Goal: Transaction & Acquisition: Purchase product/service

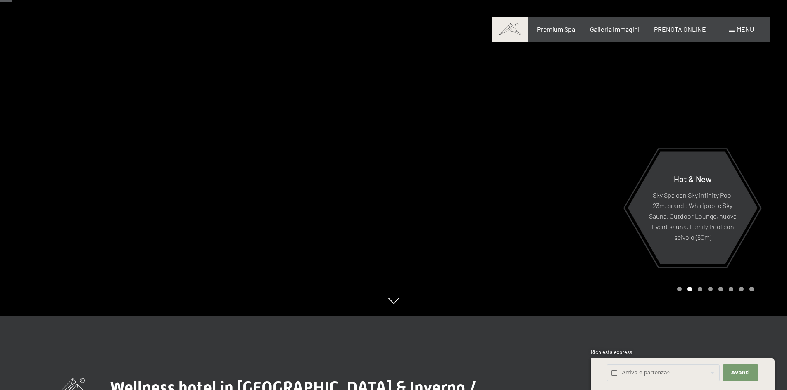
scroll to position [83, 0]
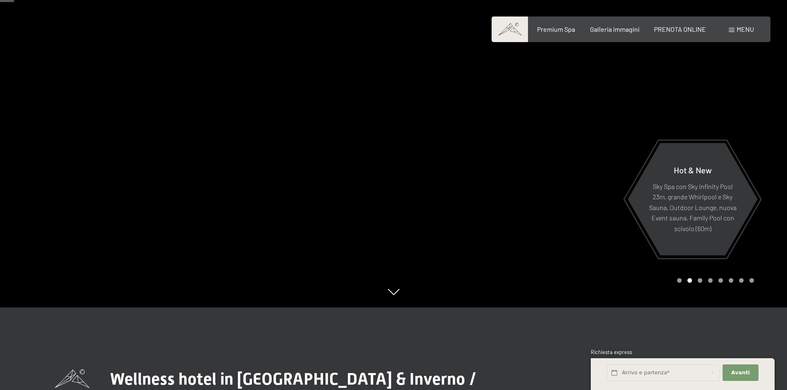
click at [551, 181] on div at bounding box center [591, 112] width 394 height 390
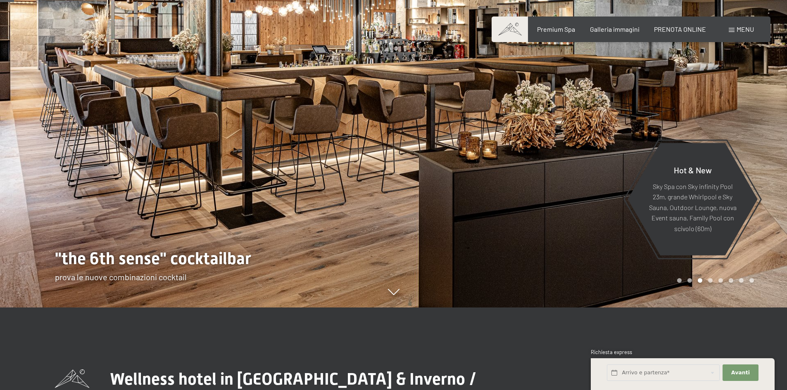
click at [551, 181] on div at bounding box center [591, 112] width 394 height 390
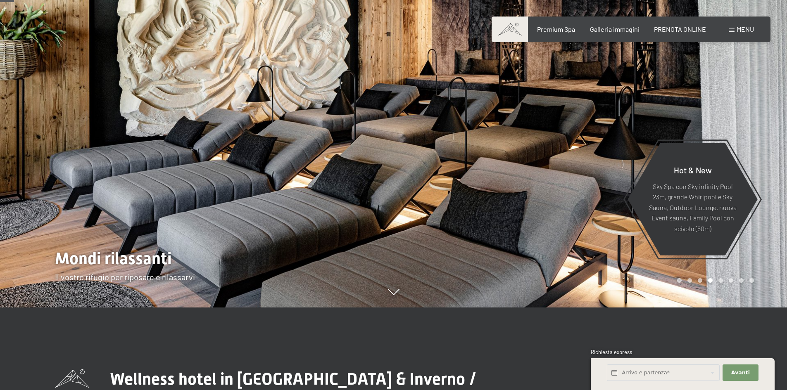
click at [551, 181] on div at bounding box center [591, 112] width 394 height 390
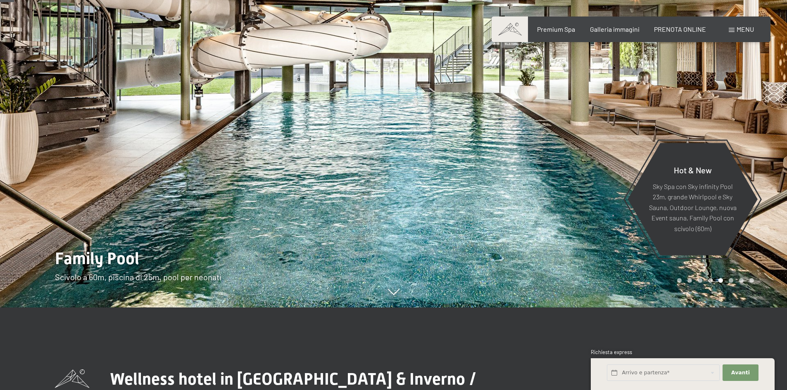
click at [551, 181] on div at bounding box center [591, 112] width 394 height 390
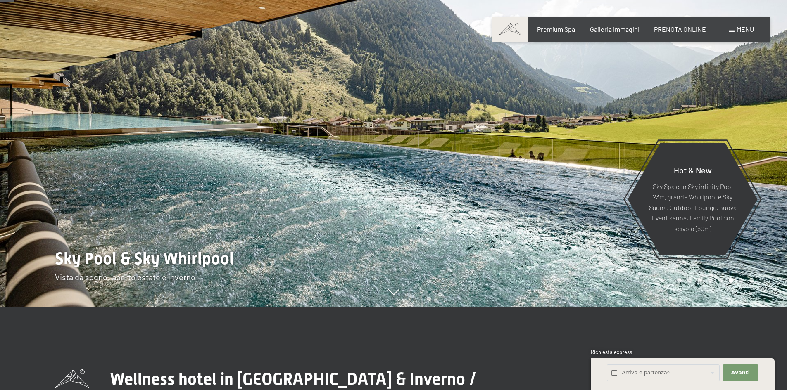
click at [551, 181] on div at bounding box center [591, 112] width 394 height 390
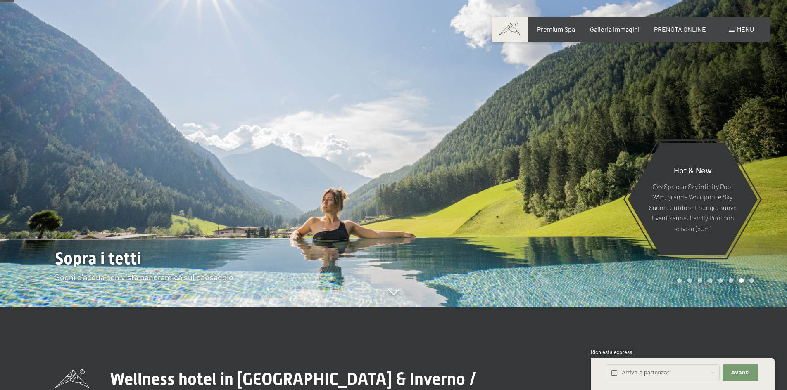
click at [551, 181] on div at bounding box center [591, 112] width 394 height 390
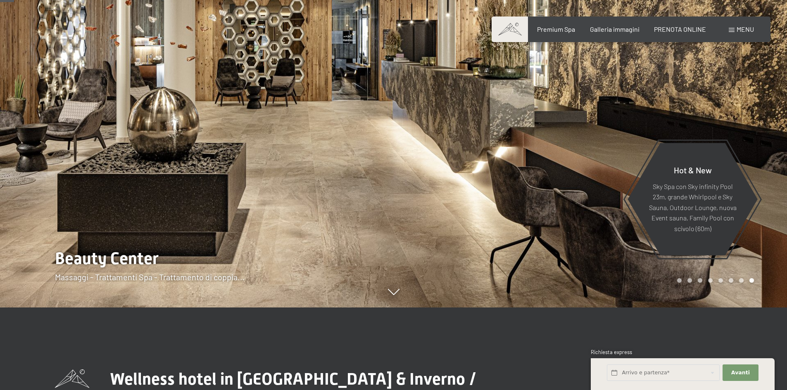
click at [551, 181] on div at bounding box center [591, 112] width 394 height 390
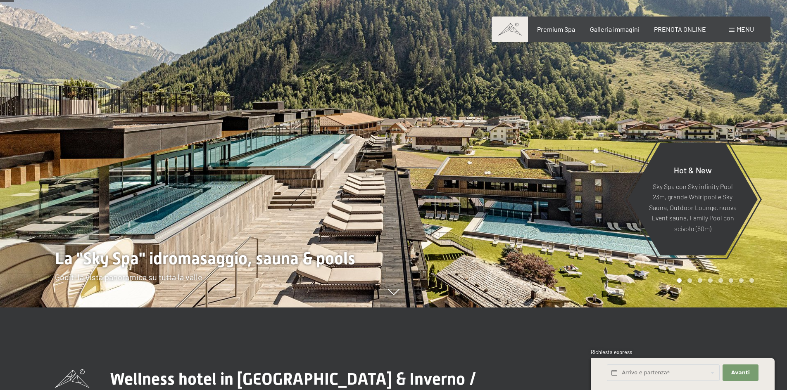
click at [551, 181] on div at bounding box center [591, 112] width 394 height 390
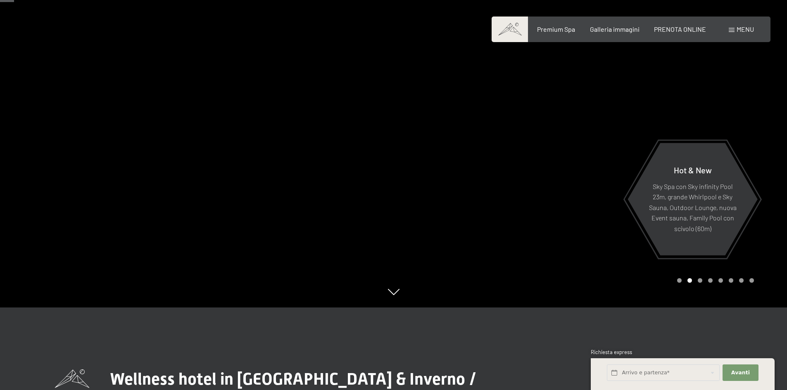
click at [551, 181] on div at bounding box center [591, 112] width 394 height 390
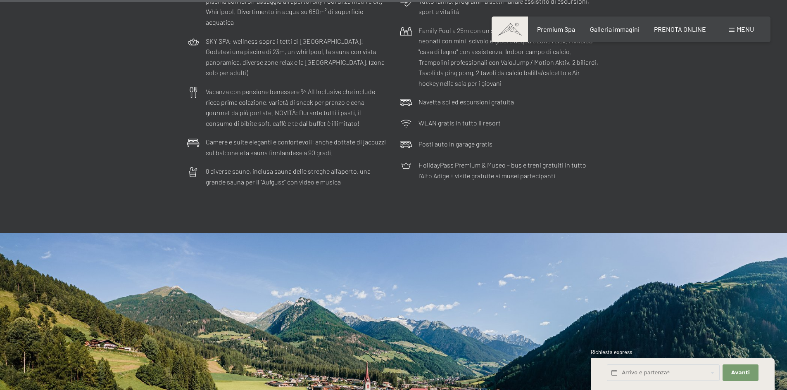
scroll to position [2644, 0]
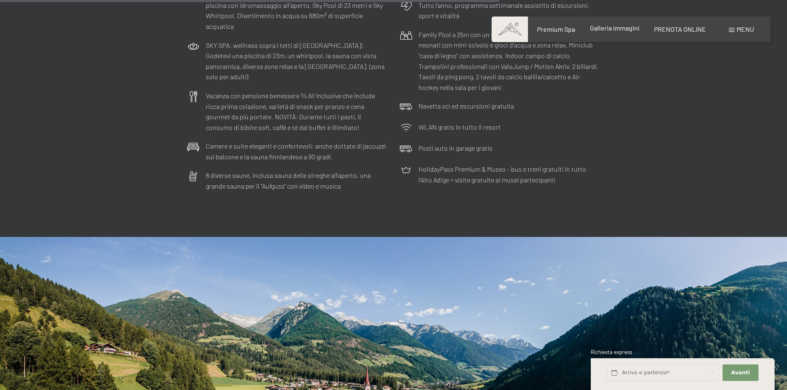
click at [603, 28] on span "Galleria immagini" at bounding box center [615, 28] width 50 height 8
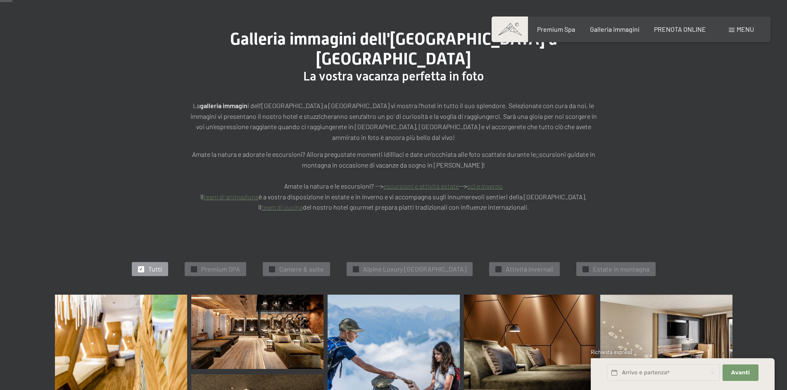
scroll to position [165, 0]
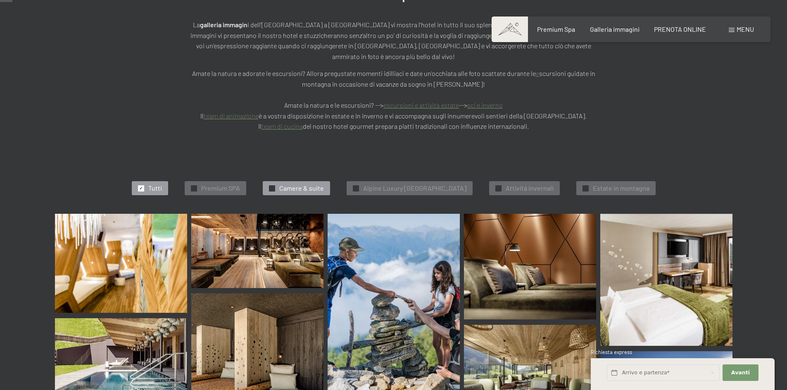
click at [295, 184] on span "Camere & suite" at bounding box center [301, 188] width 45 height 9
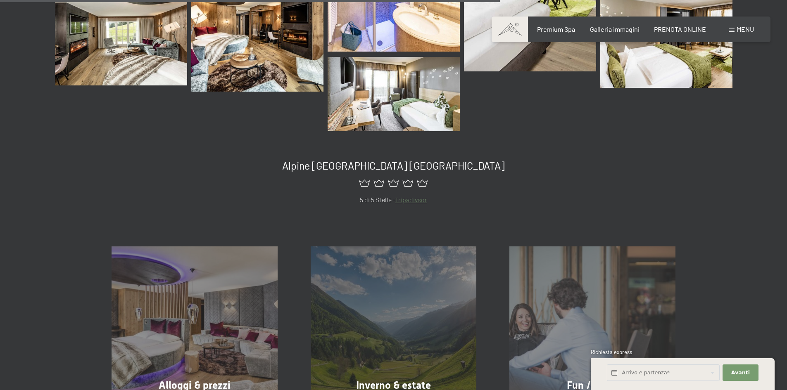
scroll to position [705, 0]
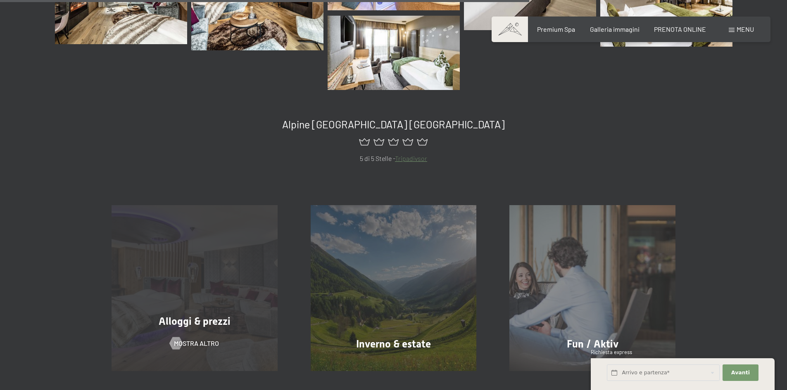
click at [226, 267] on div "Alloggi & prezzi mostra altro" at bounding box center [194, 288] width 199 height 166
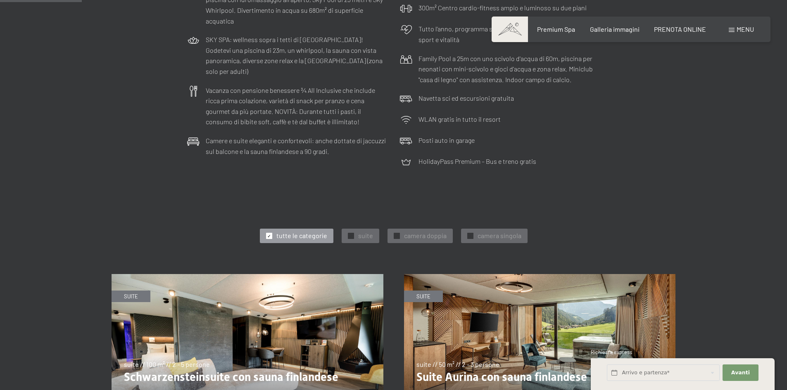
scroll to position [289, 0]
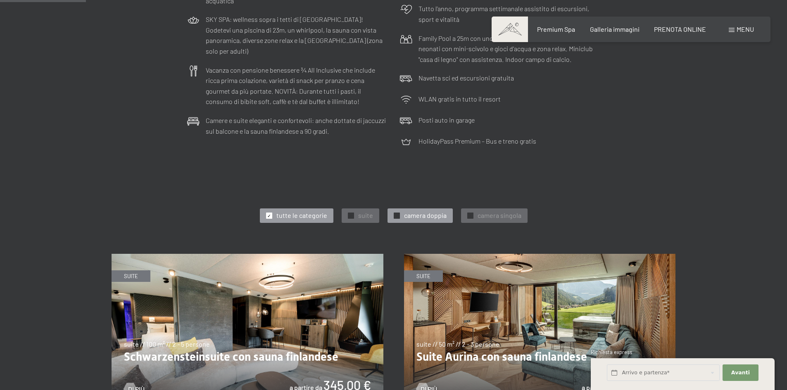
click at [398, 215] on div at bounding box center [397, 216] width 6 height 6
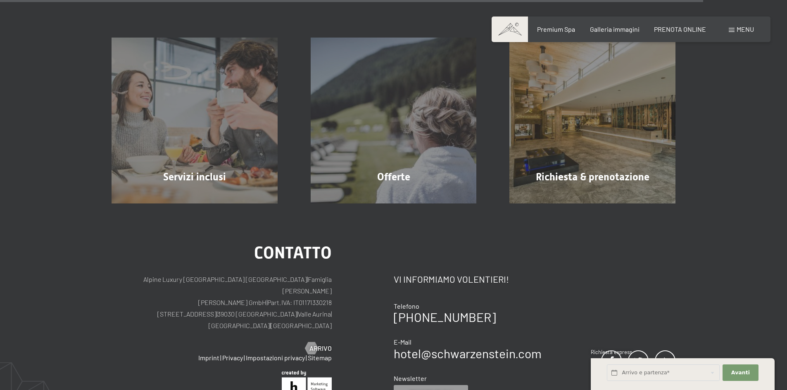
scroll to position [1653, 0]
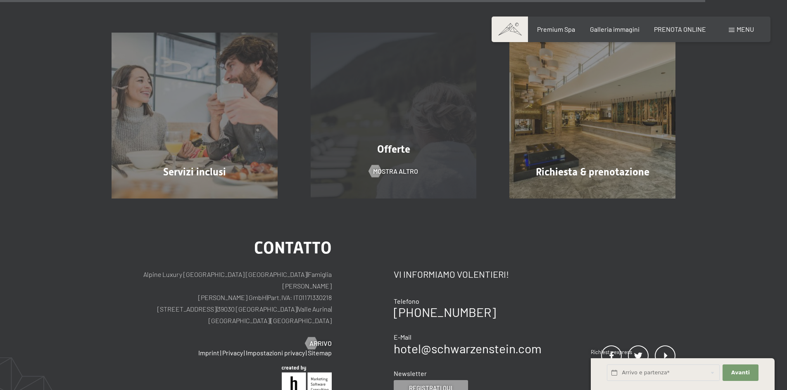
click at [364, 139] on div "Offerte mostra altro" at bounding box center [393, 116] width 199 height 166
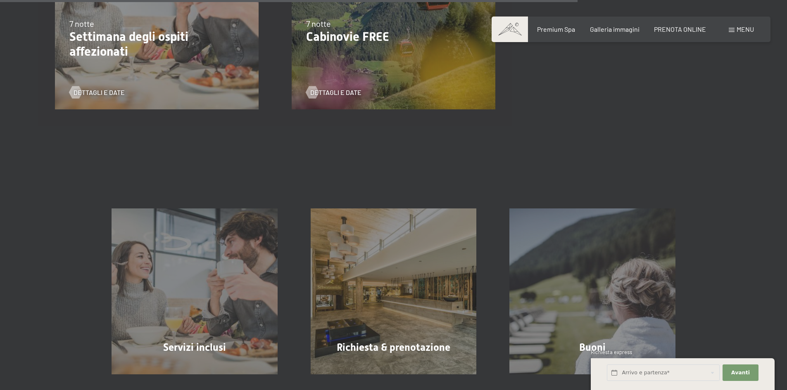
scroll to position [1363, 0]
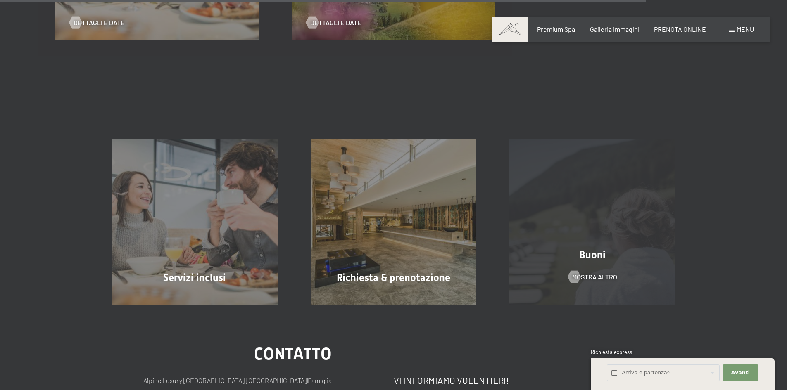
click at [617, 267] on div "Buoni mostra altro" at bounding box center [592, 222] width 199 height 166
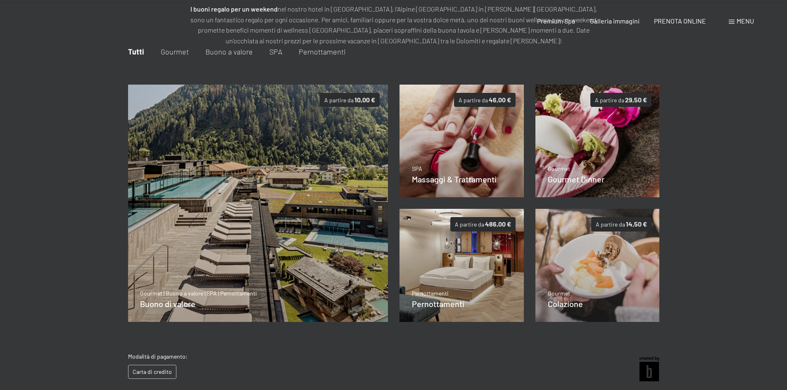
scroll to position [120, 0]
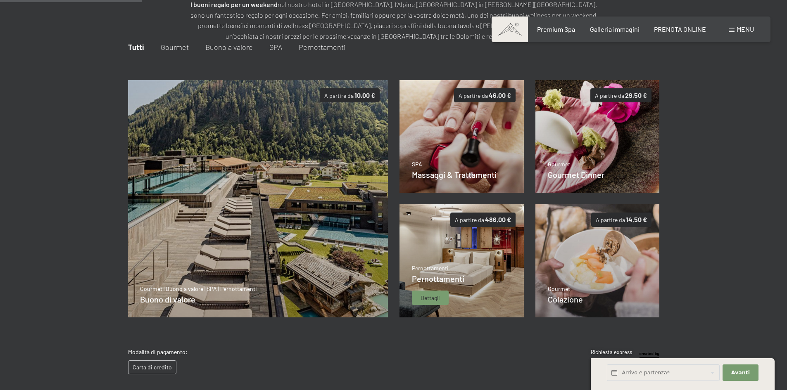
click at [446, 254] on img at bounding box center [462, 261] width 124 height 113
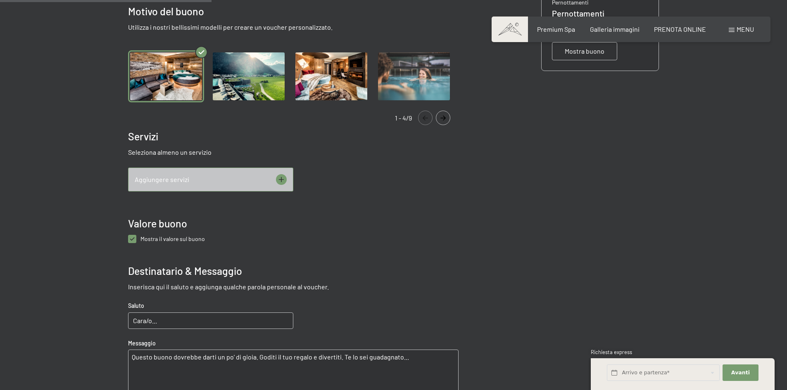
scroll to position [202, 0]
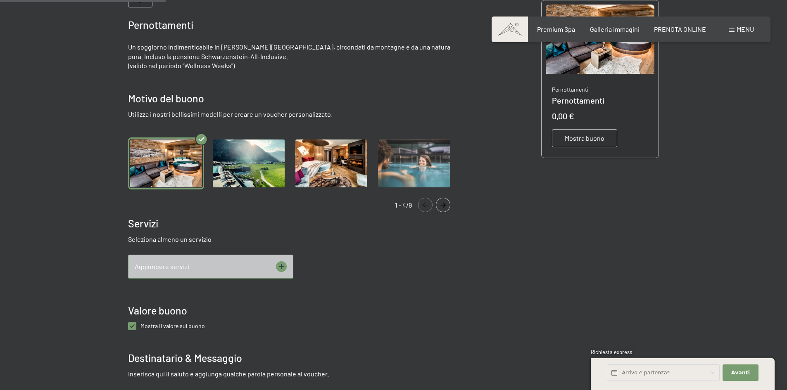
click at [588, 140] on span "Mostra buono" at bounding box center [585, 138] width 40 height 9
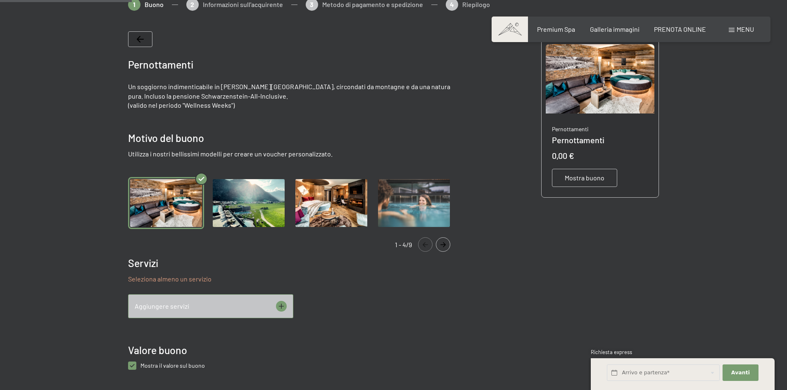
scroll to position [161, 0]
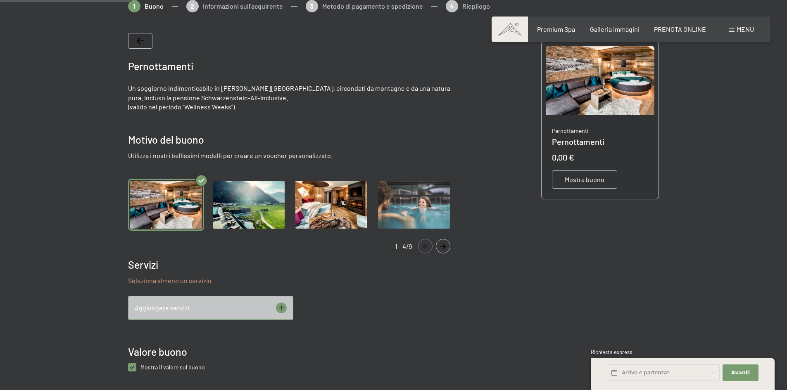
click at [583, 183] on span "Mostra buono" at bounding box center [585, 179] width 40 height 9
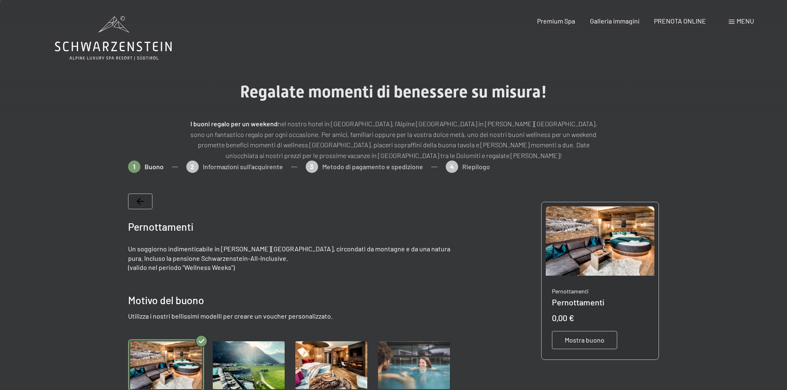
scroll to position [0, 0]
click at [133, 167] on div "1 Buono 2 Informazioni sull'acquirente 3 Metodo di pagamento e spedizione 4 Rie…" at bounding box center [393, 171] width 531 height 21
click at [193, 165] on div "1 Buono 2 Informazioni sull'acquirente 3 Metodo di pagamento e spedizione 4 Rie…" at bounding box center [393, 171] width 531 height 21
click at [190, 171] on div "1 Buono 2 Informazioni sull'acquirente 3 Metodo di pagamento e spedizione 4 Rie…" at bounding box center [393, 171] width 531 height 21
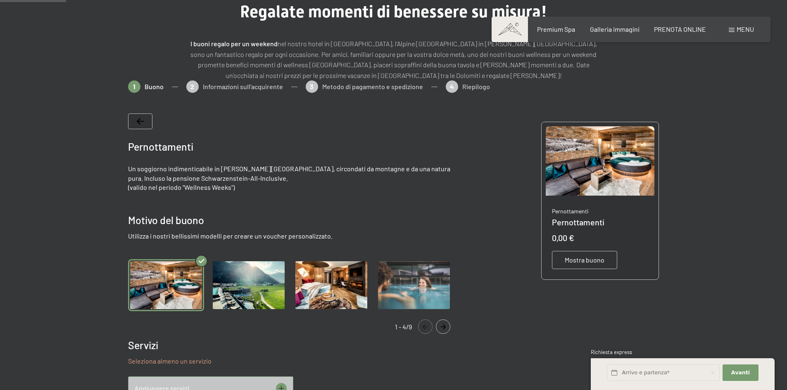
scroll to position [83, 0]
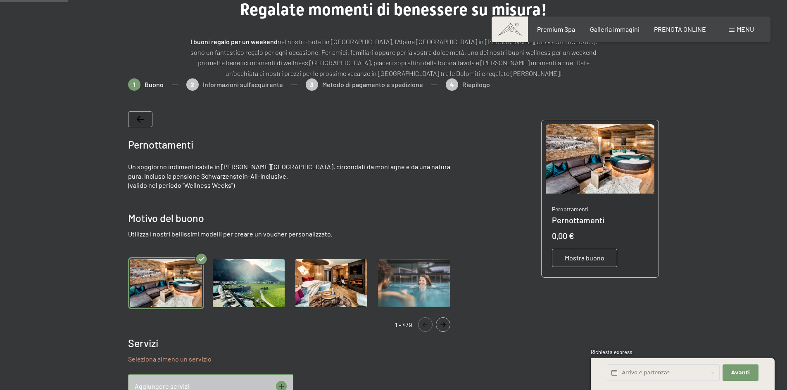
click at [445, 325] on icon "Navigate to next slide" at bounding box center [442, 325] width 5 height 5
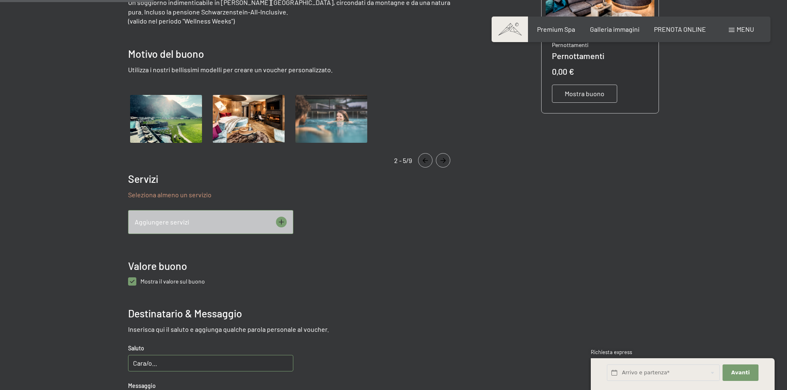
scroll to position [248, 0]
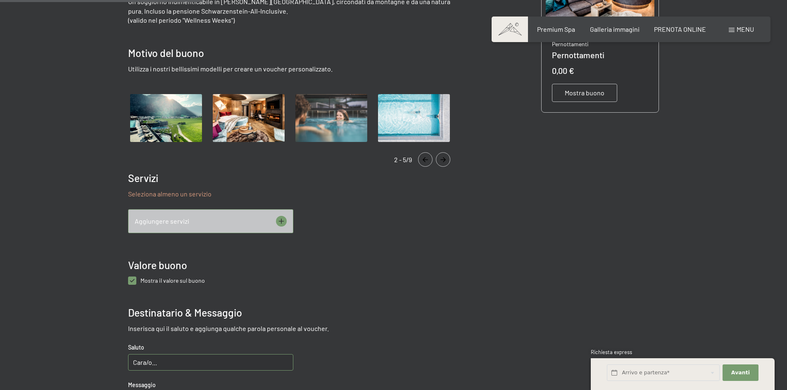
click at [134, 279] on buono "checkbox" at bounding box center [132, 281] width 8 height 8
click at [151, 279] on span "Mostra il valore sul buono" at bounding box center [172, 280] width 64 height 7
click at [136, 279] on buono "checkbox" at bounding box center [132, 281] width 8 height 8
checkbox buono "true"
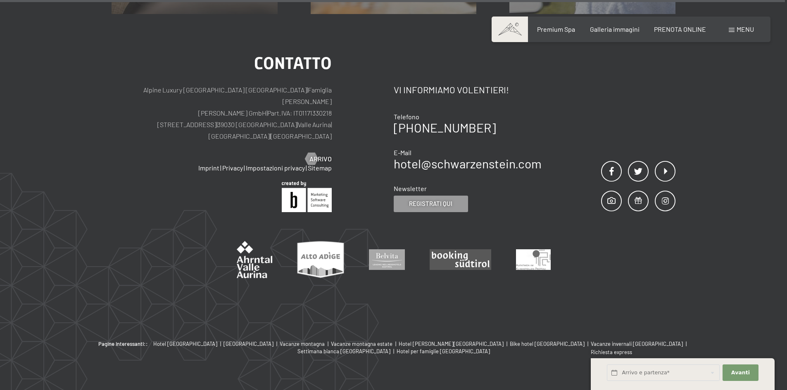
scroll to position [998, 0]
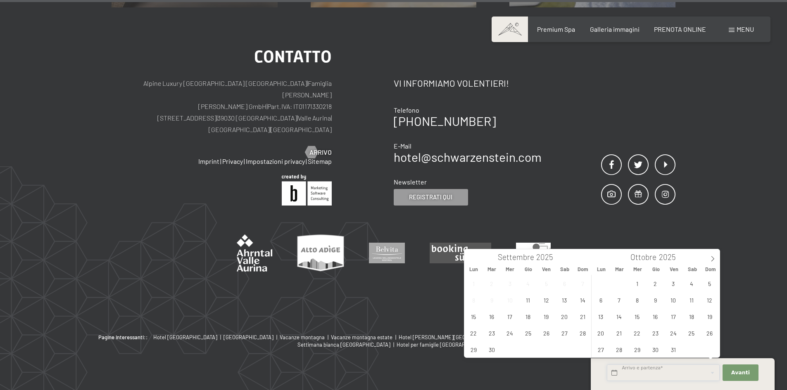
click at [656, 377] on input "text" at bounding box center [663, 373] width 113 height 17
click at [565, 335] on span "27" at bounding box center [565, 333] width 16 height 16
click at [579, 335] on span "28" at bounding box center [583, 333] width 16 height 16
type input "Sab. 27/09/2025 - Dom. 28/09/2025"
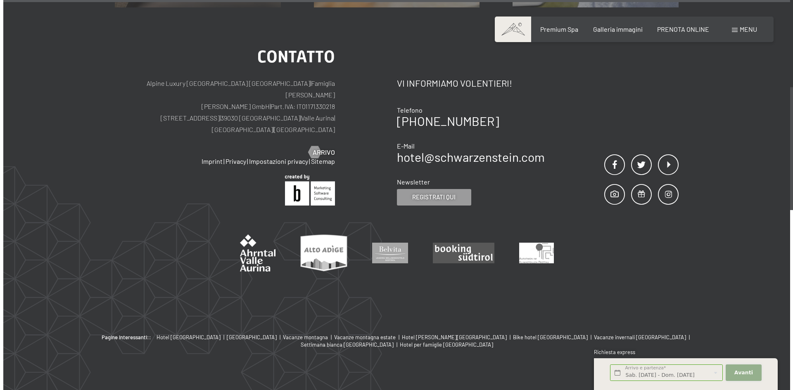
scroll to position [0, 0]
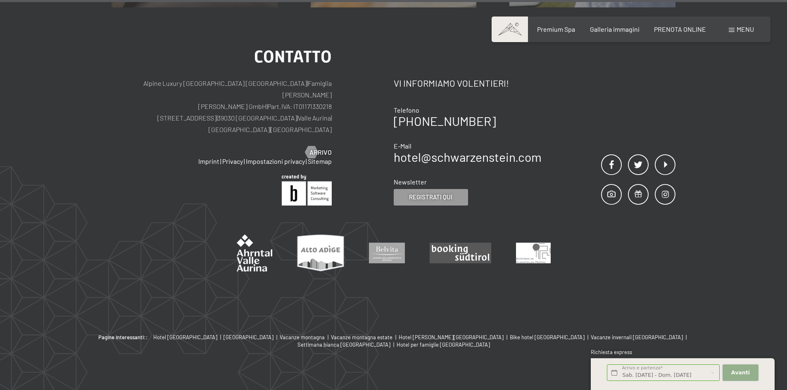
click at [738, 378] on button "Avanti Nascondere i campi dell'indirizzo" at bounding box center [741, 373] width 36 height 17
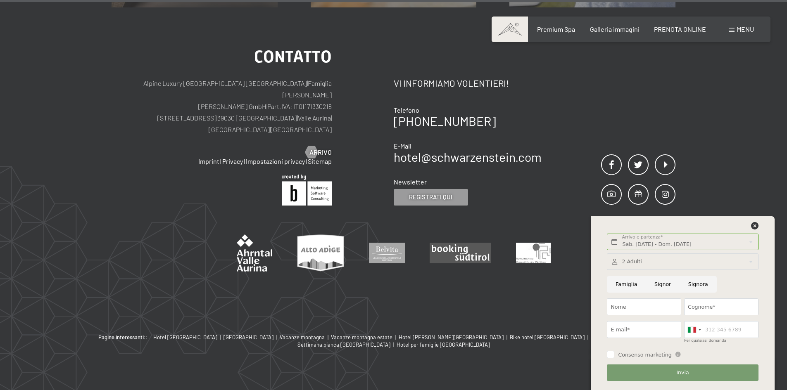
click at [645, 268] on div at bounding box center [682, 262] width 151 height 17
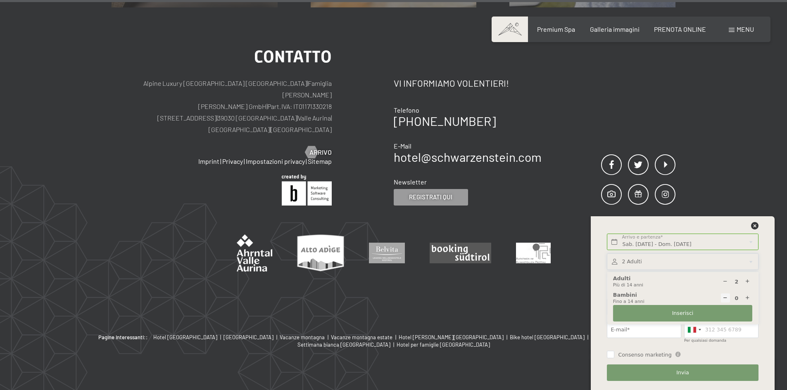
click at [644, 266] on div at bounding box center [682, 262] width 151 height 17
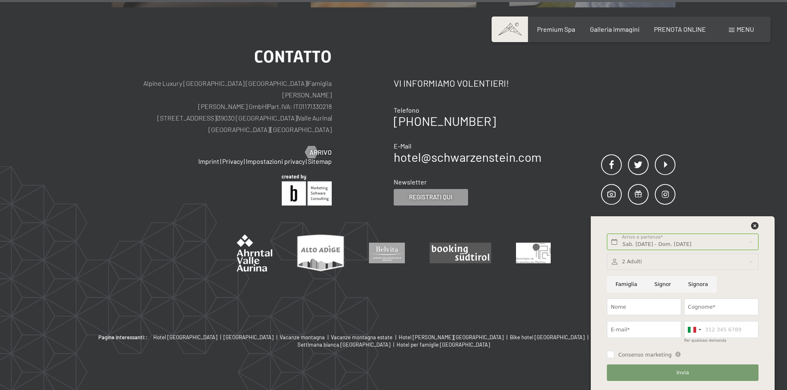
click at [747, 30] on span "Menu" at bounding box center [745, 29] width 17 height 8
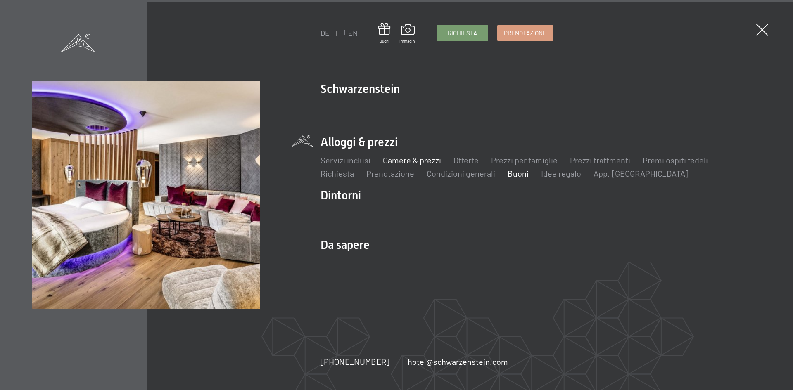
click at [425, 163] on link "Camere & prezzi" at bounding box center [412, 160] width 58 height 10
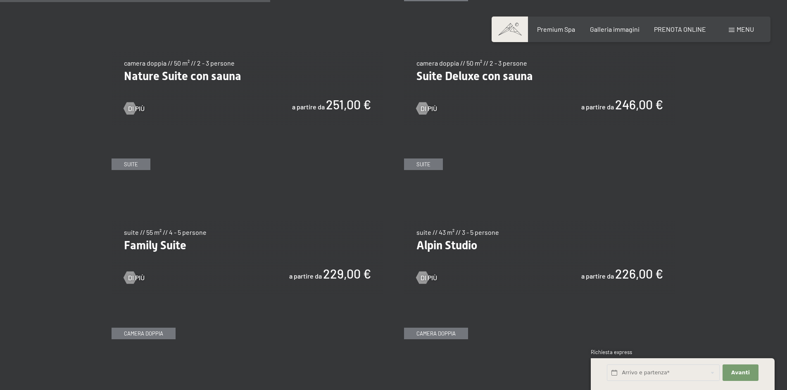
scroll to position [950, 0]
